Goal: Find specific page/section: Find specific page/section

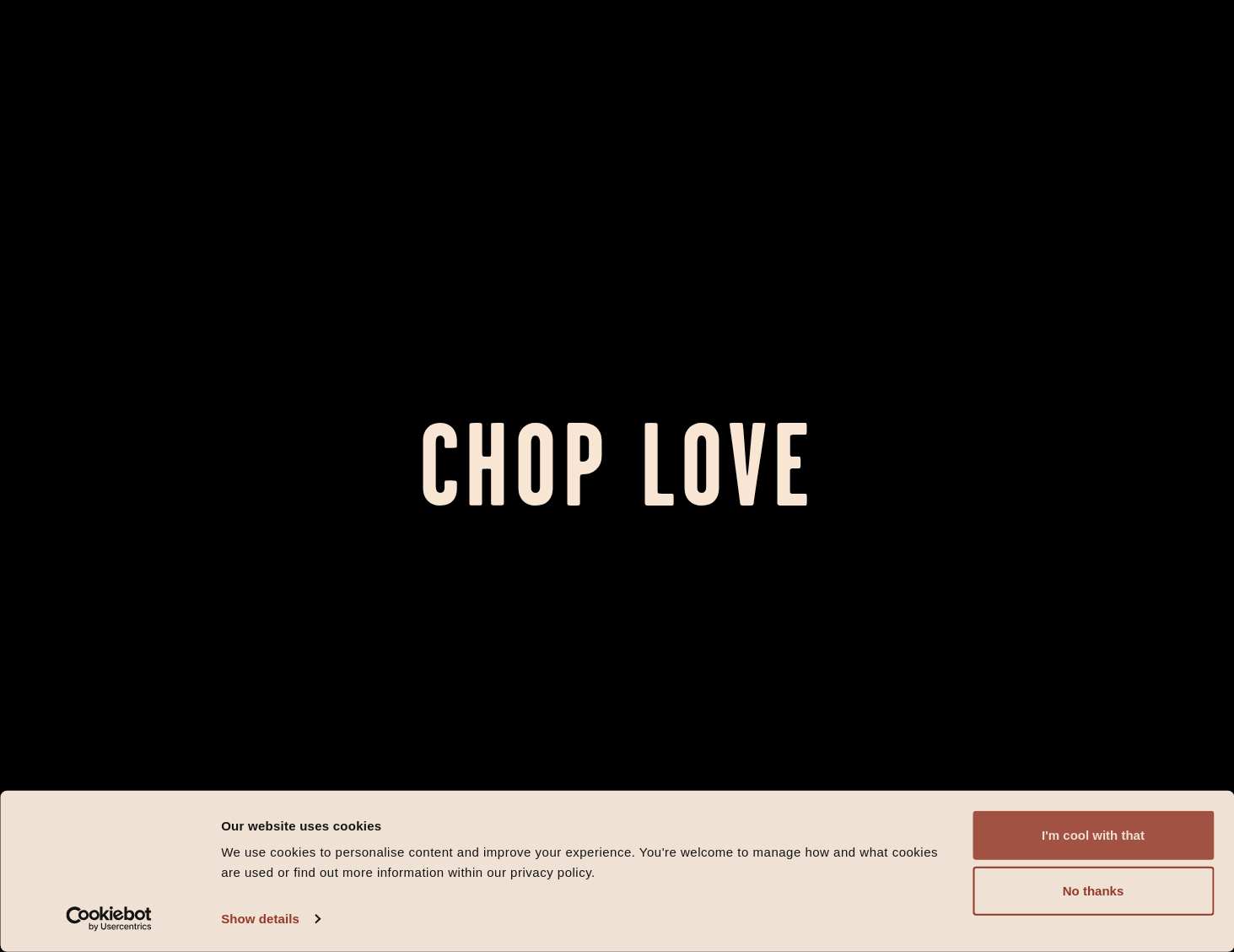
click at [1132, 843] on button "I'm cool with that" at bounding box center [1093, 835] width 242 height 49
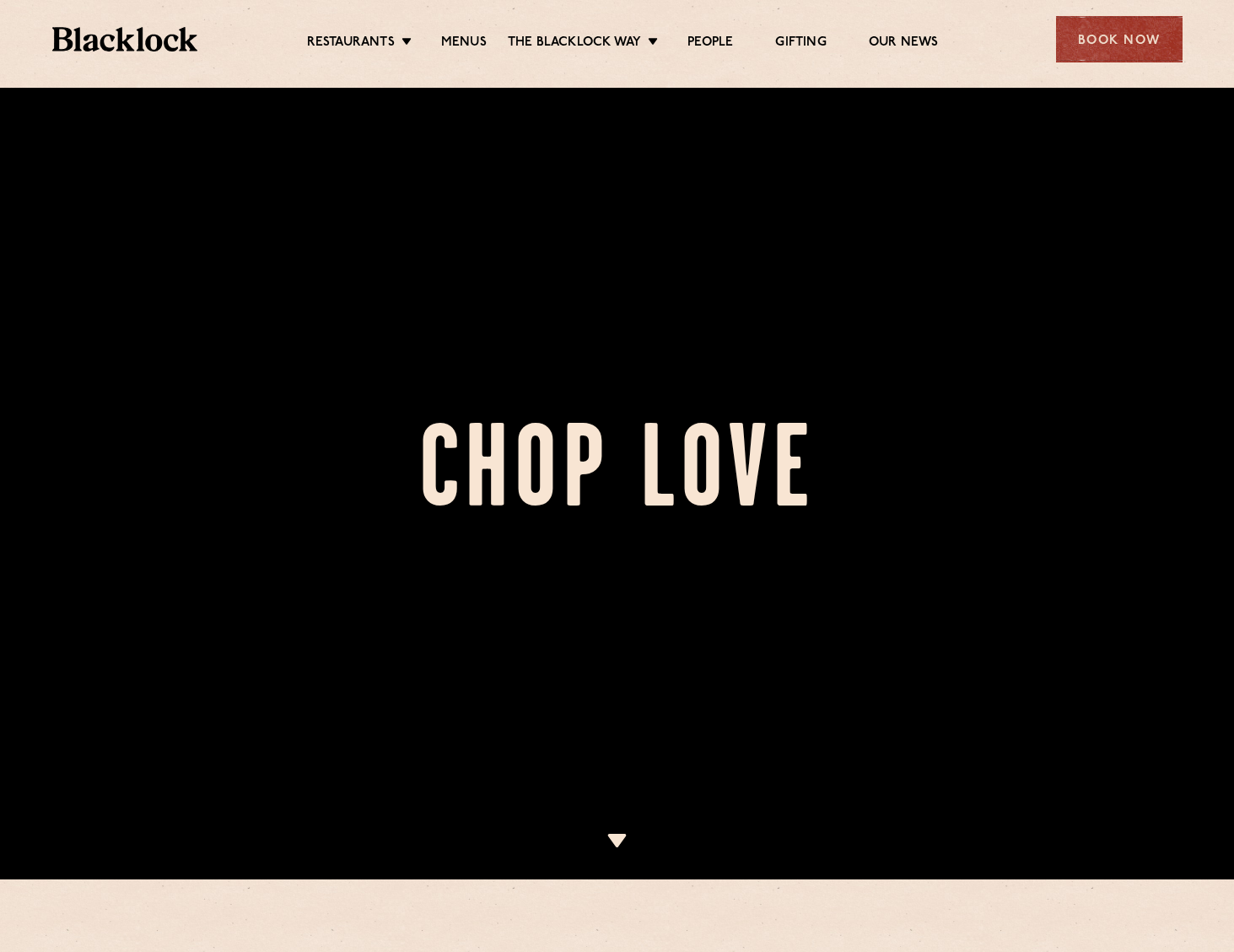
scroll to position [85, 0]
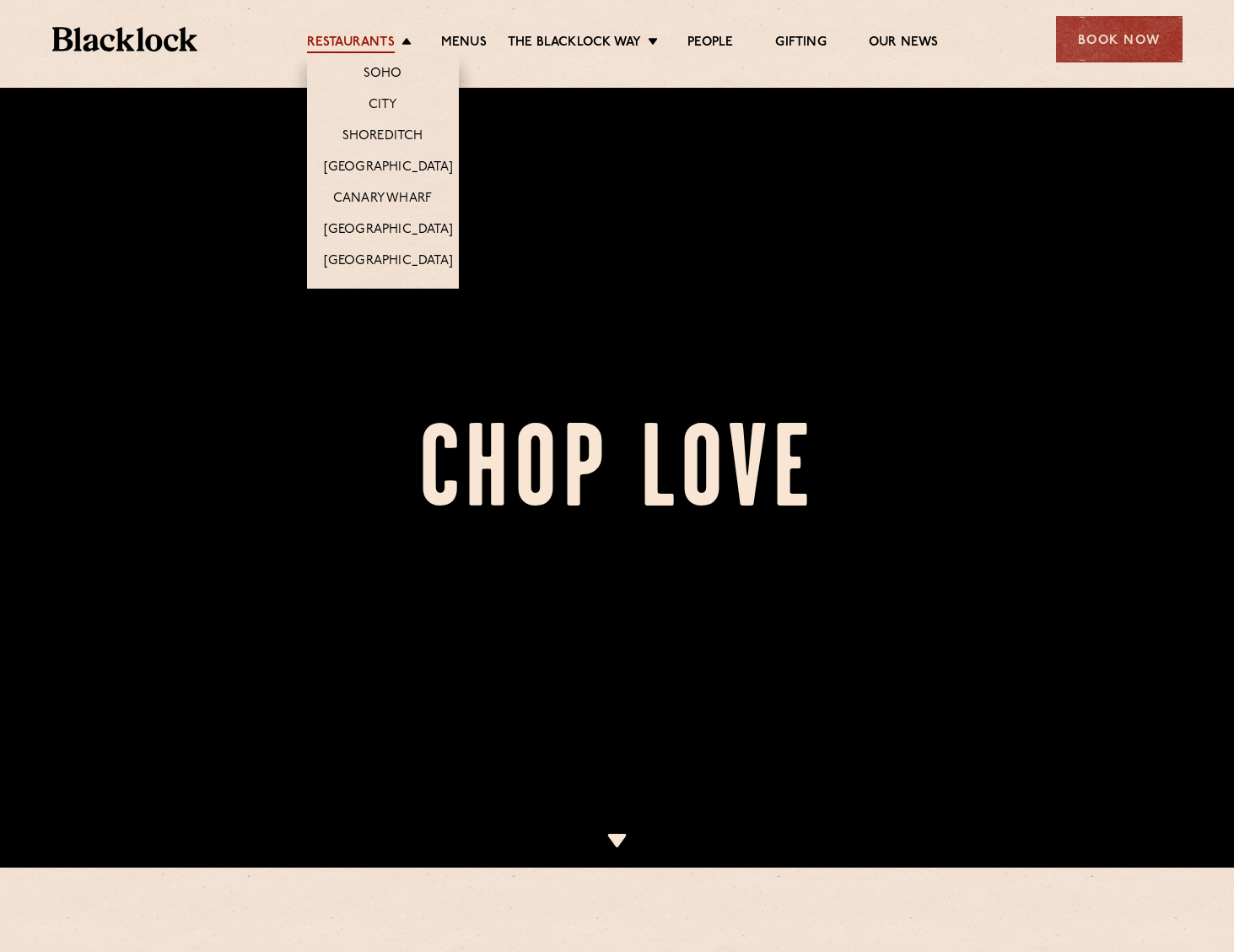
click at [350, 44] on link "Restaurants" at bounding box center [351, 44] width 88 height 18
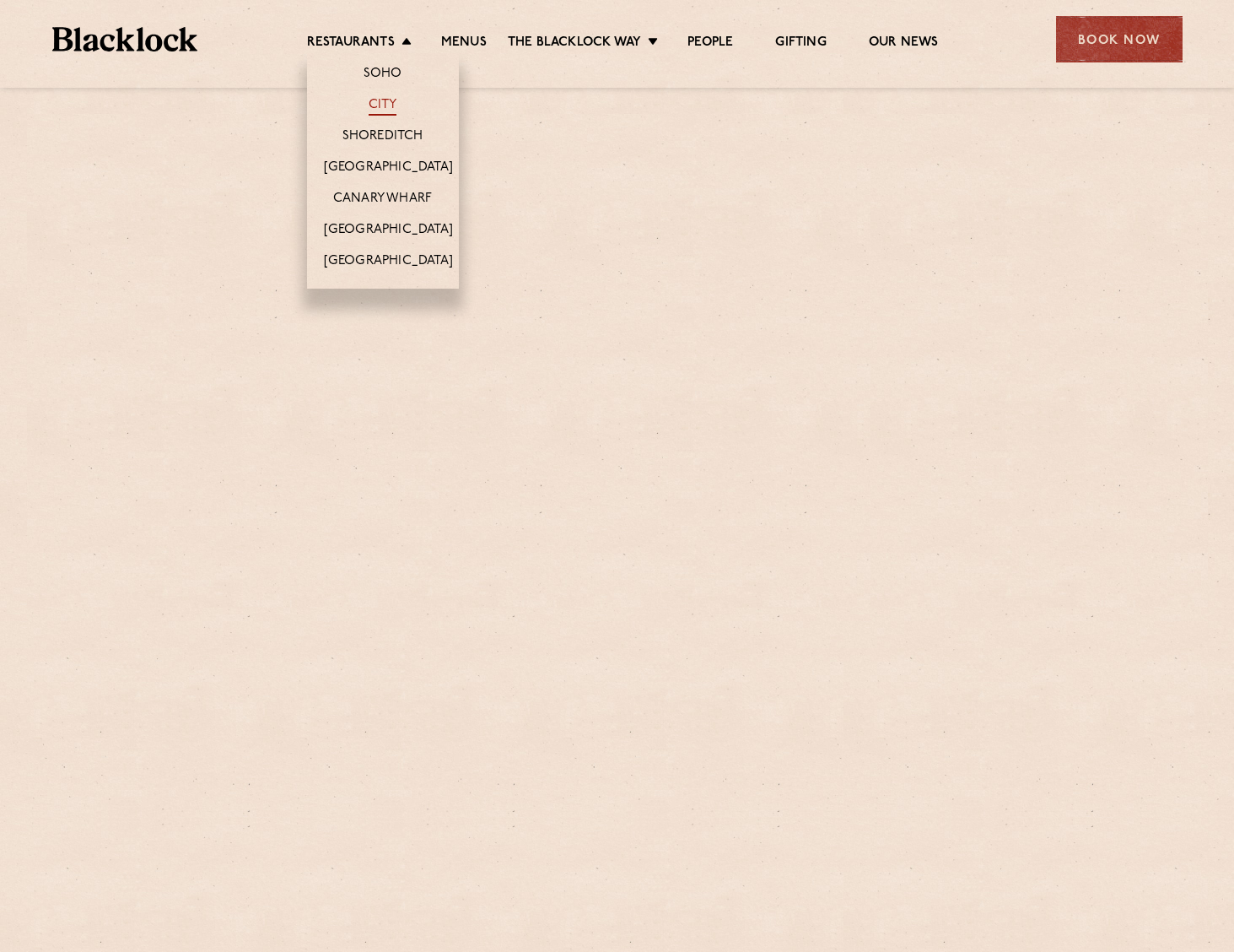
click at [374, 108] on link "City" at bounding box center [383, 106] width 29 height 18
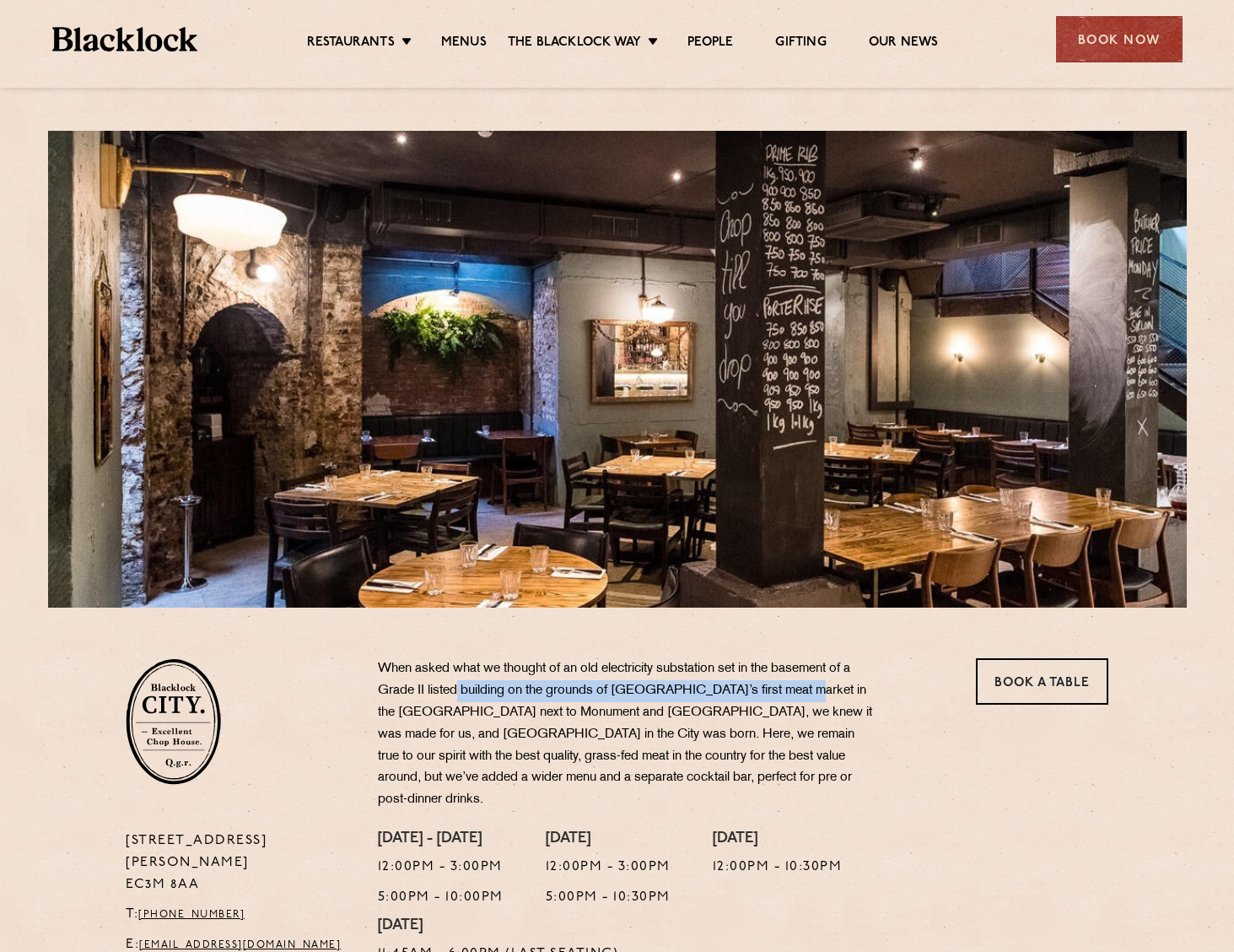
drag, startPoint x: 461, startPoint y: 690, endPoint x: 795, endPoint y: 690, distance: 334.0
click at [795, 690] on p "When asked what we thought of an old electricity substation set in the basement…" at bounding box center [627, 734] width 497 height 153
click at [747, 706] on p "When asked what we thought of an old electricity substation set in the basement…" at bounding box center [627, 734] width 497 height 153
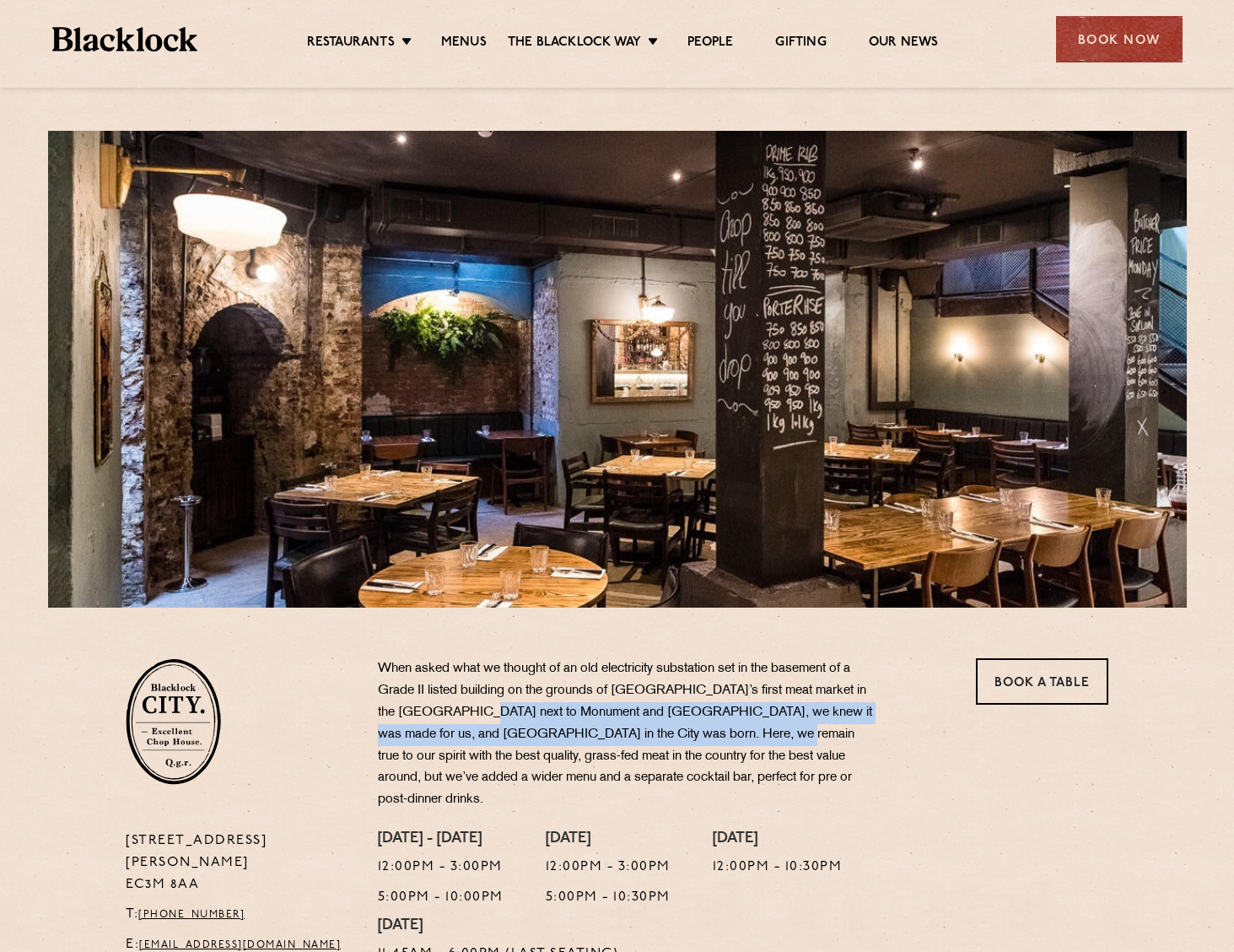
drag, startPoint x: 468, startPoint y: 719, endPoint x: 763, endPoint y: 734, distance: 295.4
click at [764, 725] on p "When asked what we thought of an old electricity substation set in the basement…" at bounding box center [627, 734] width 497 height 153
click at [761, 737] on p "When asked what we thought of an old electricity substation set in the basement…" at bounding box center [627, 734] width 497 height 153
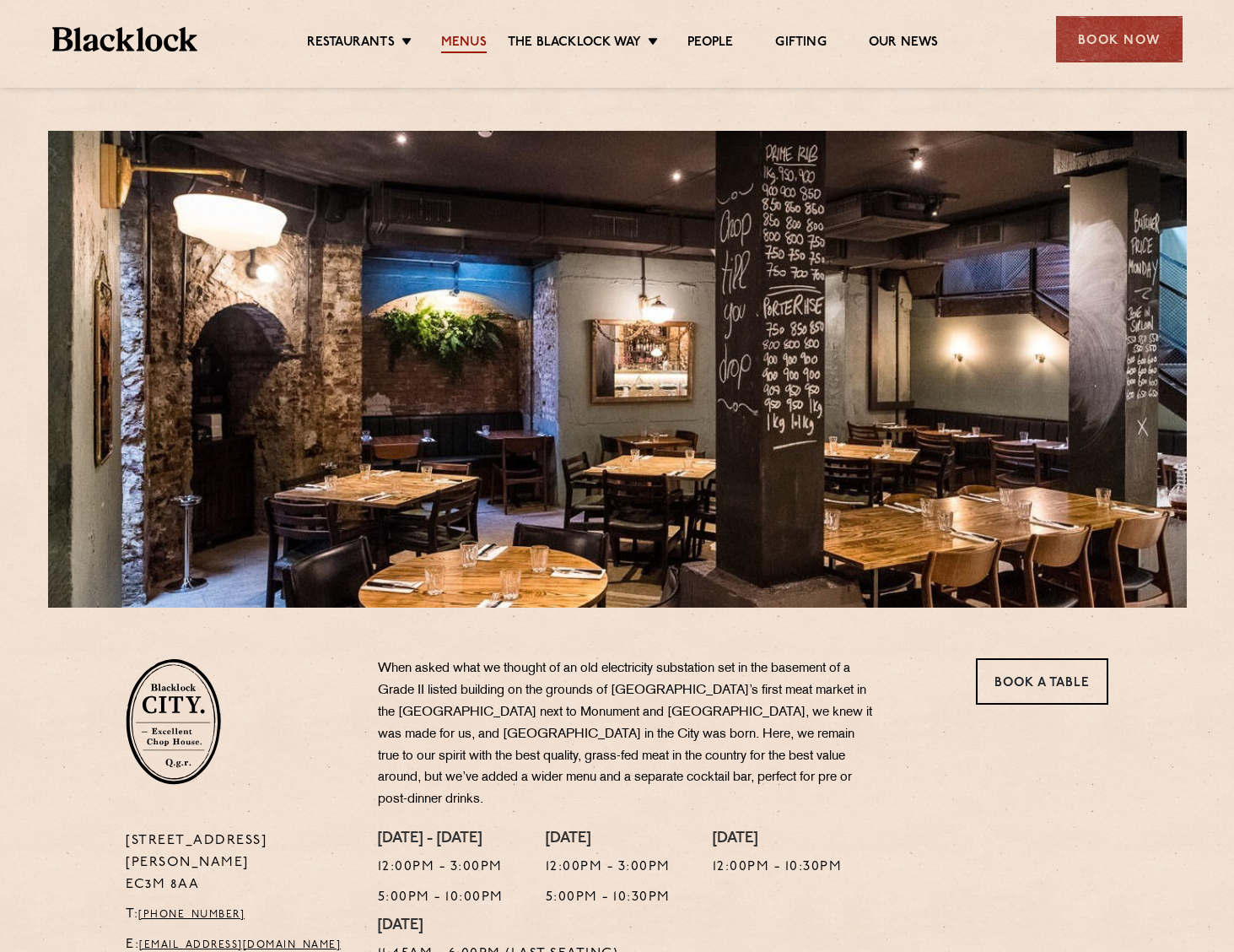
click at [458, 46] on link "Menus" at bounding box center [464, 44] width 45 height 18
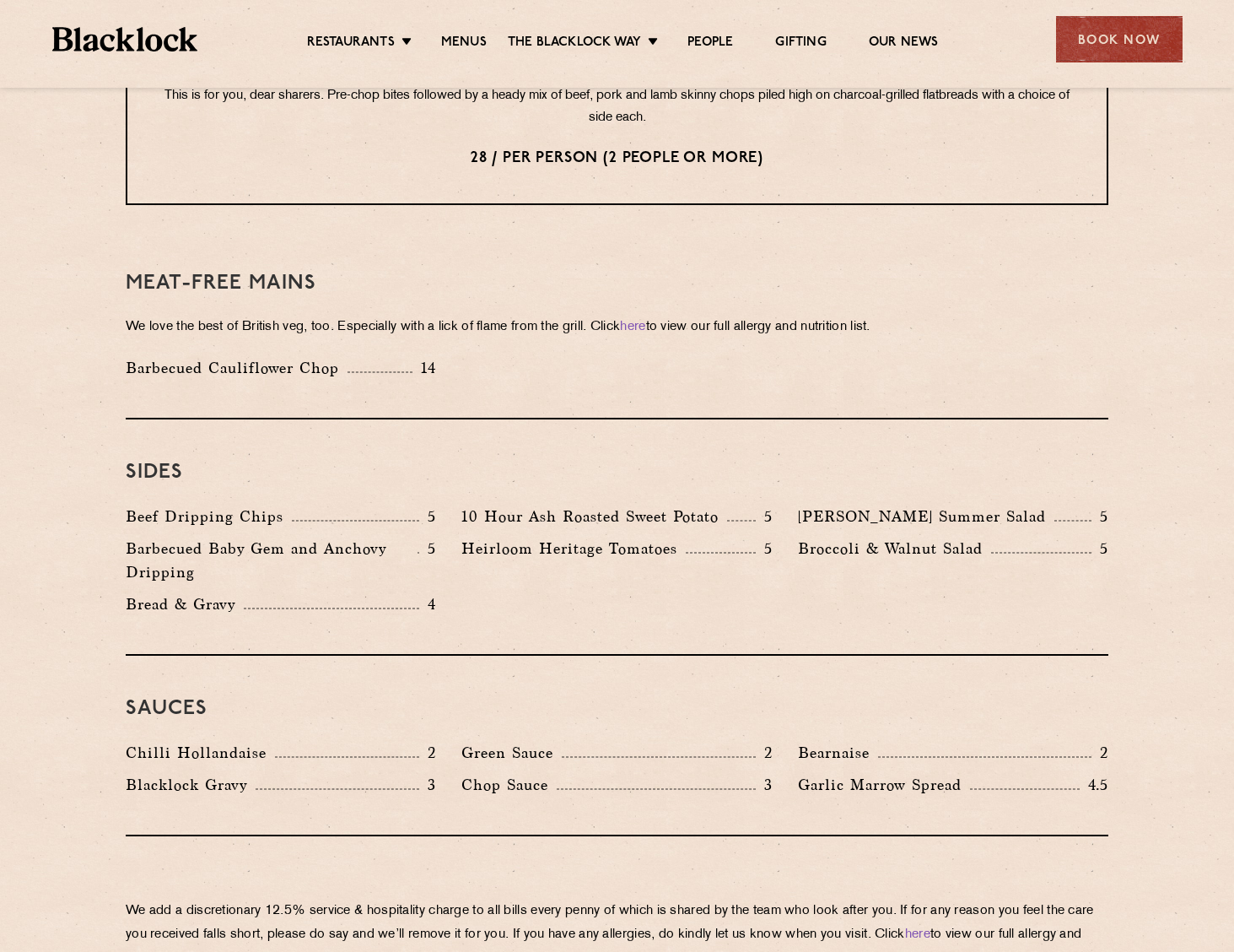
scroll to position [2686, 0]
